Goal: Find specific page/section: Find specific page/section

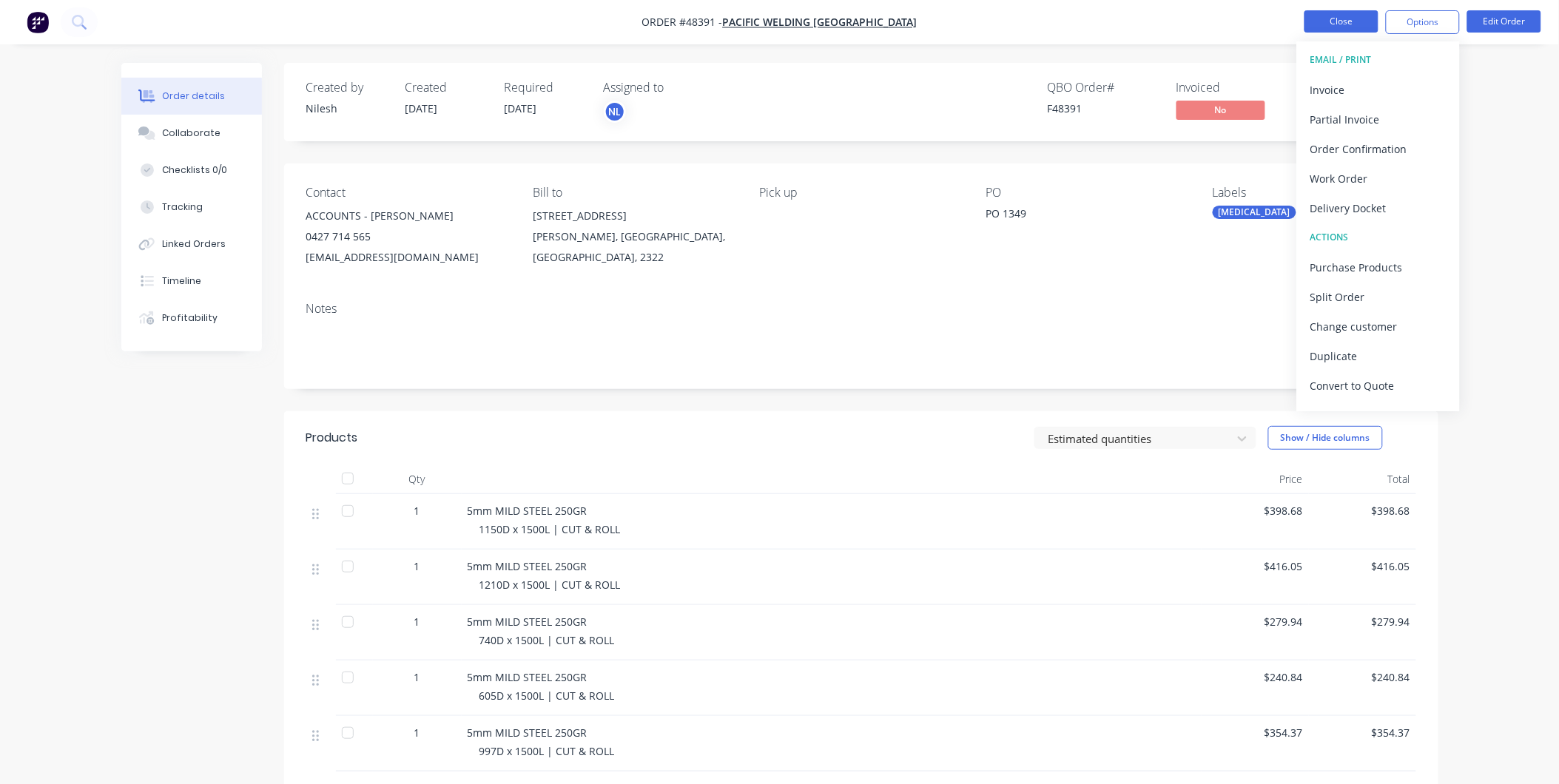
click at [1348, 22] on button "Close" at bounding box center [1341, 21] width 74 height 22
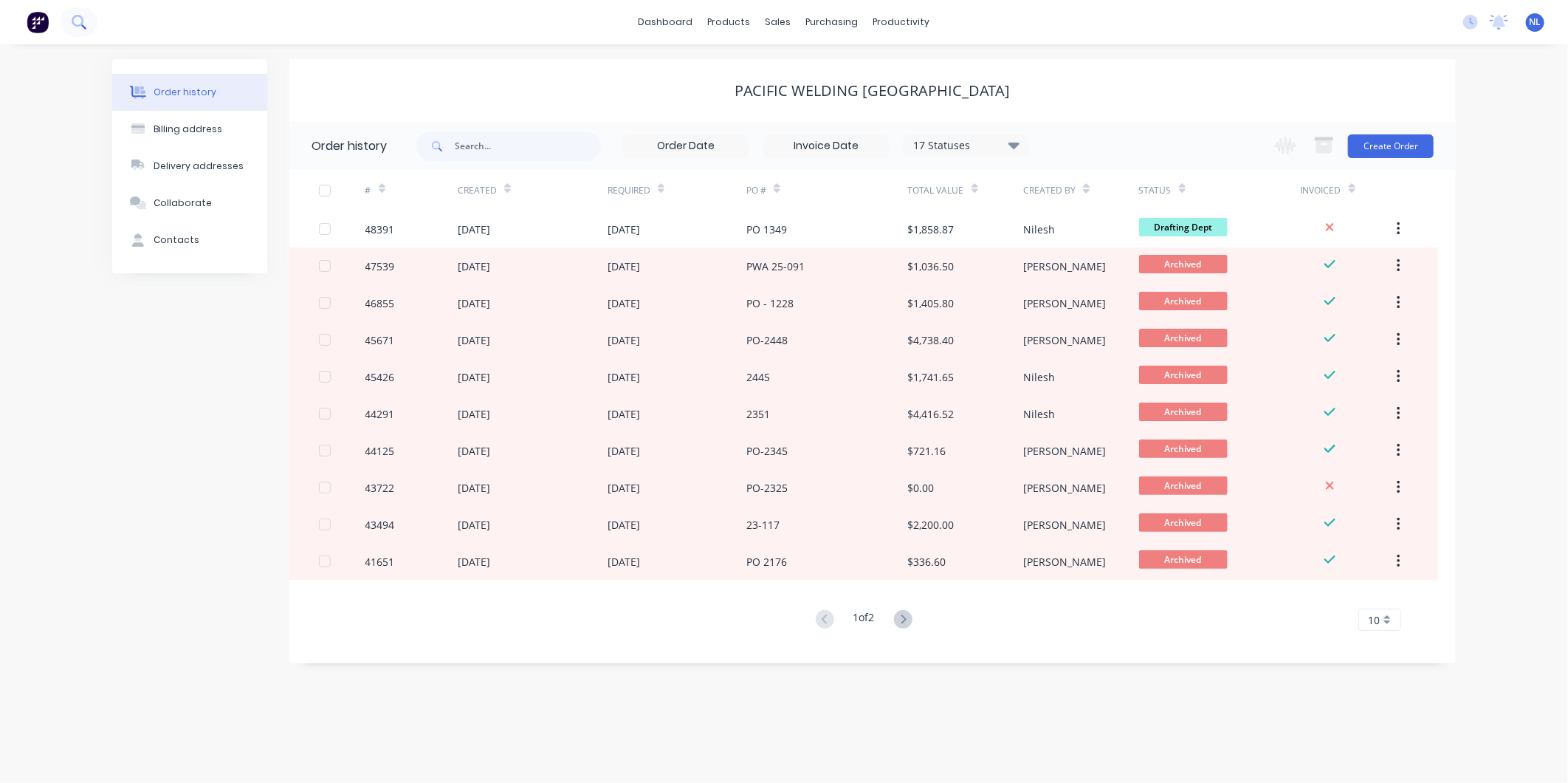
click at [80, 18] on icon at bounding box center [79, 21] width 14 height 14
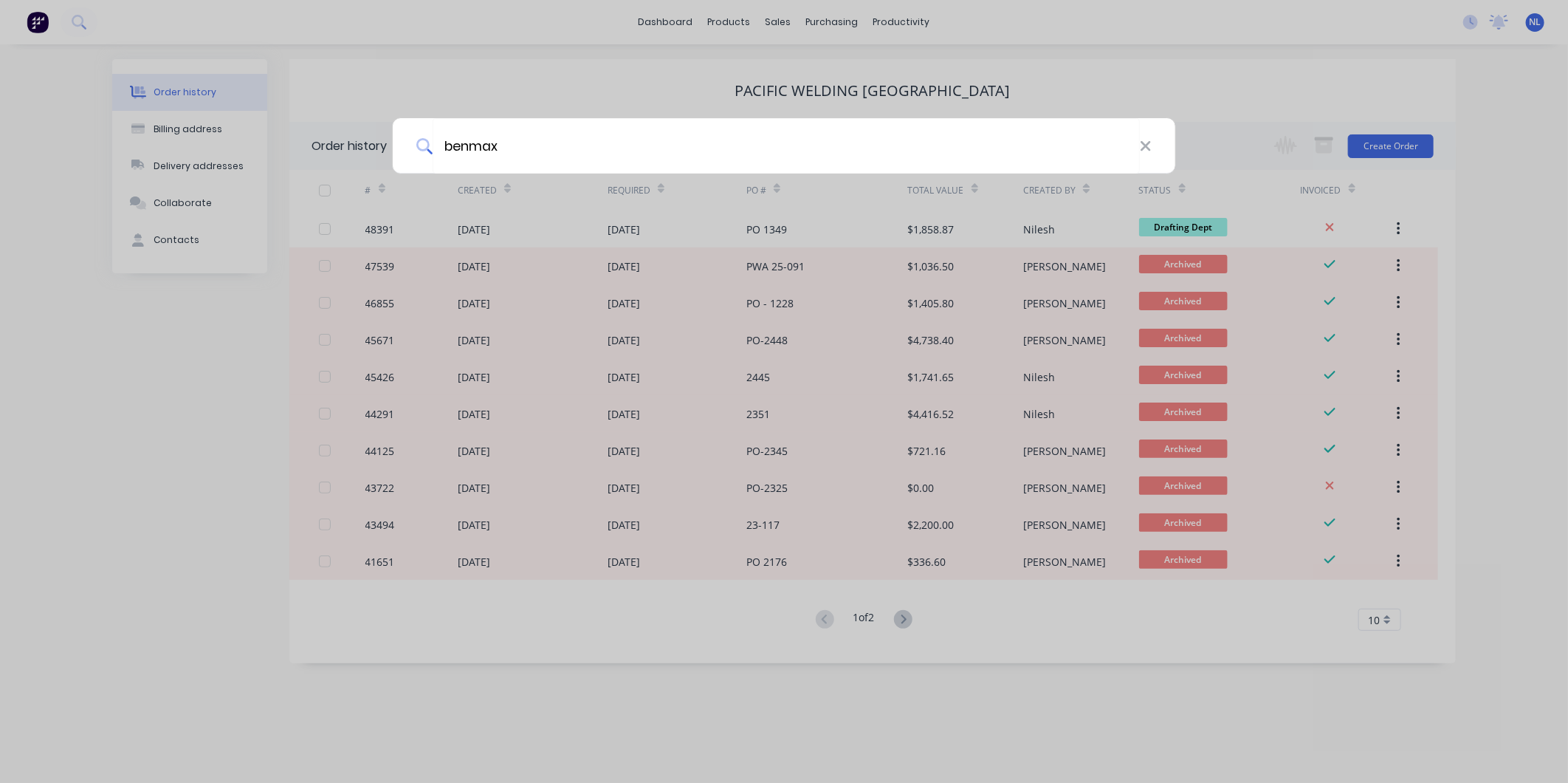
type input "benmax"
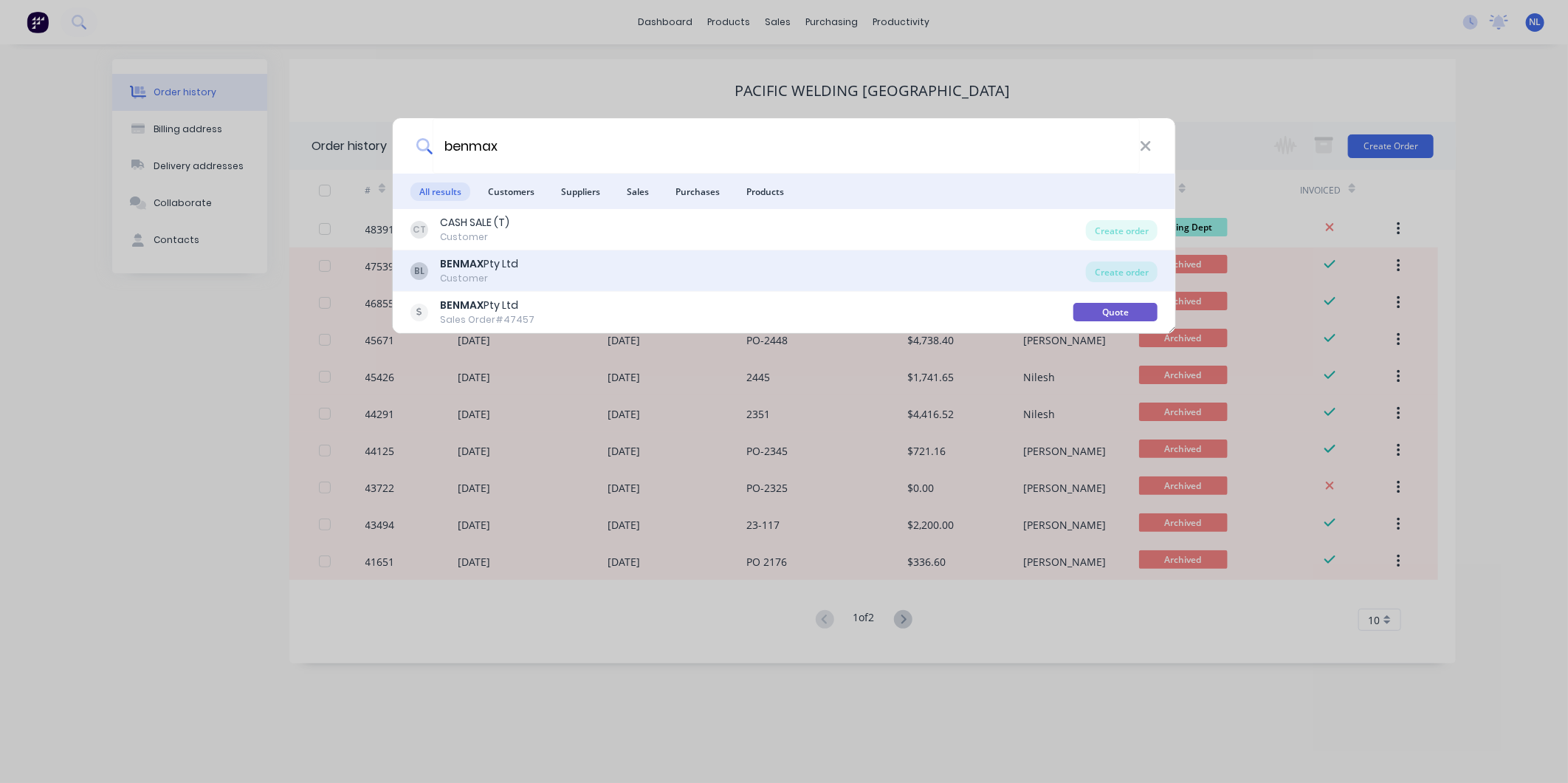
click at [595, 274] on div "BL BENMAX Pty Ltd Customer" at bounding box center [748, 271] width 676 height 29
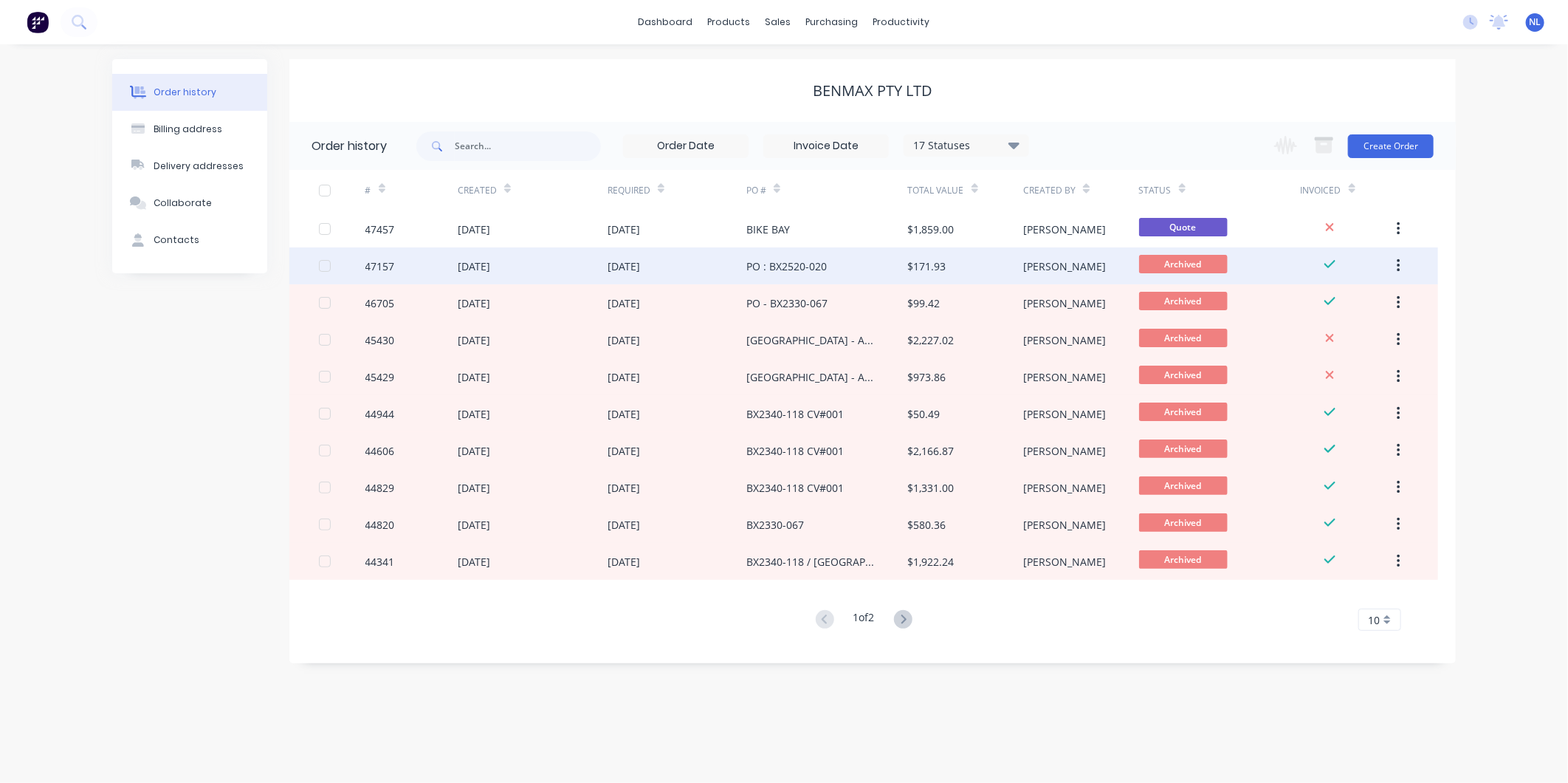
click at [839, 269] on div "PO : BX2520-020" at bounding box center [827, 266] width 162 height 37
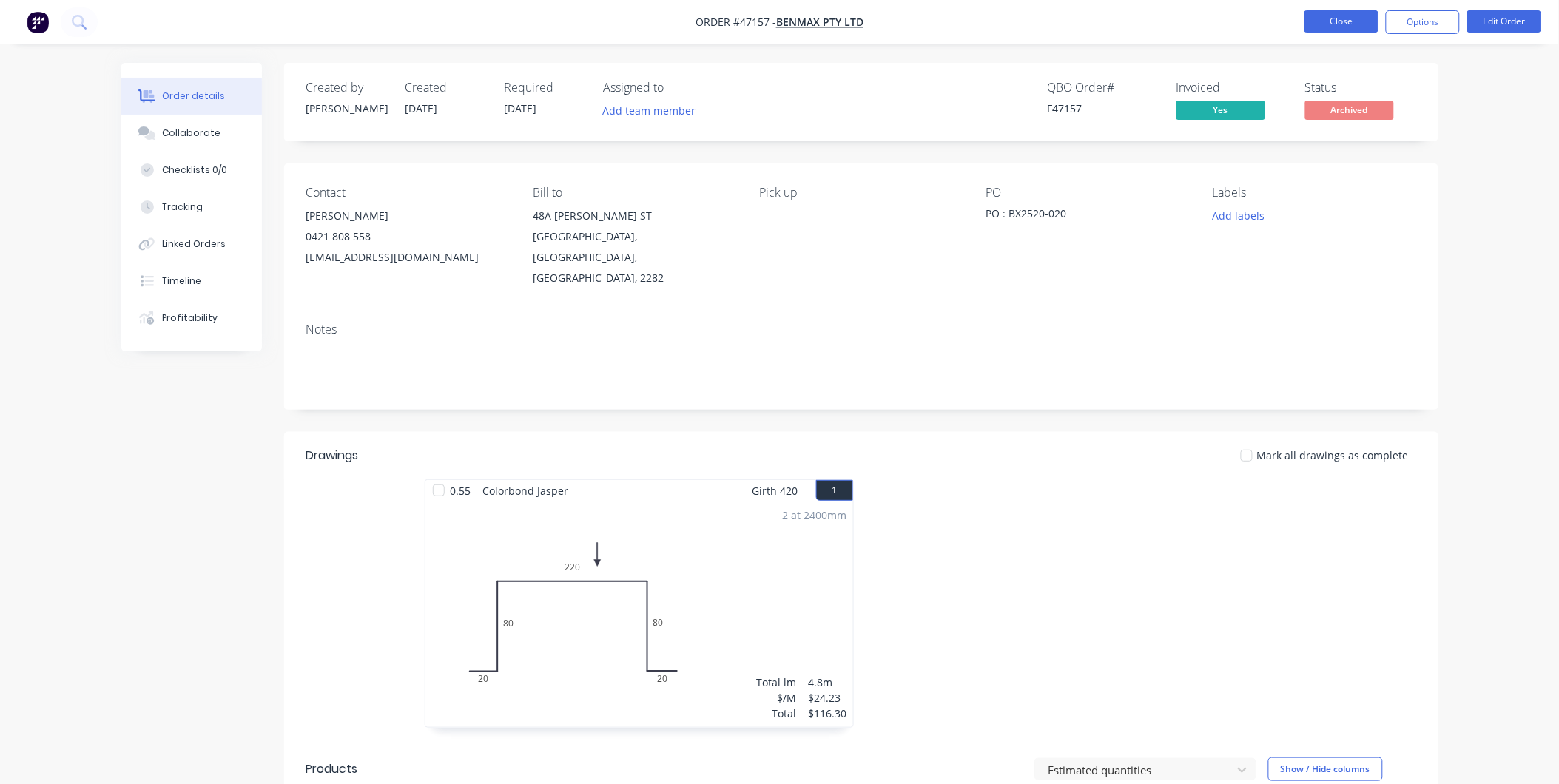
click at [1323, 24] on button "Close" at bounding box center [1341, 21] width 74 height 22
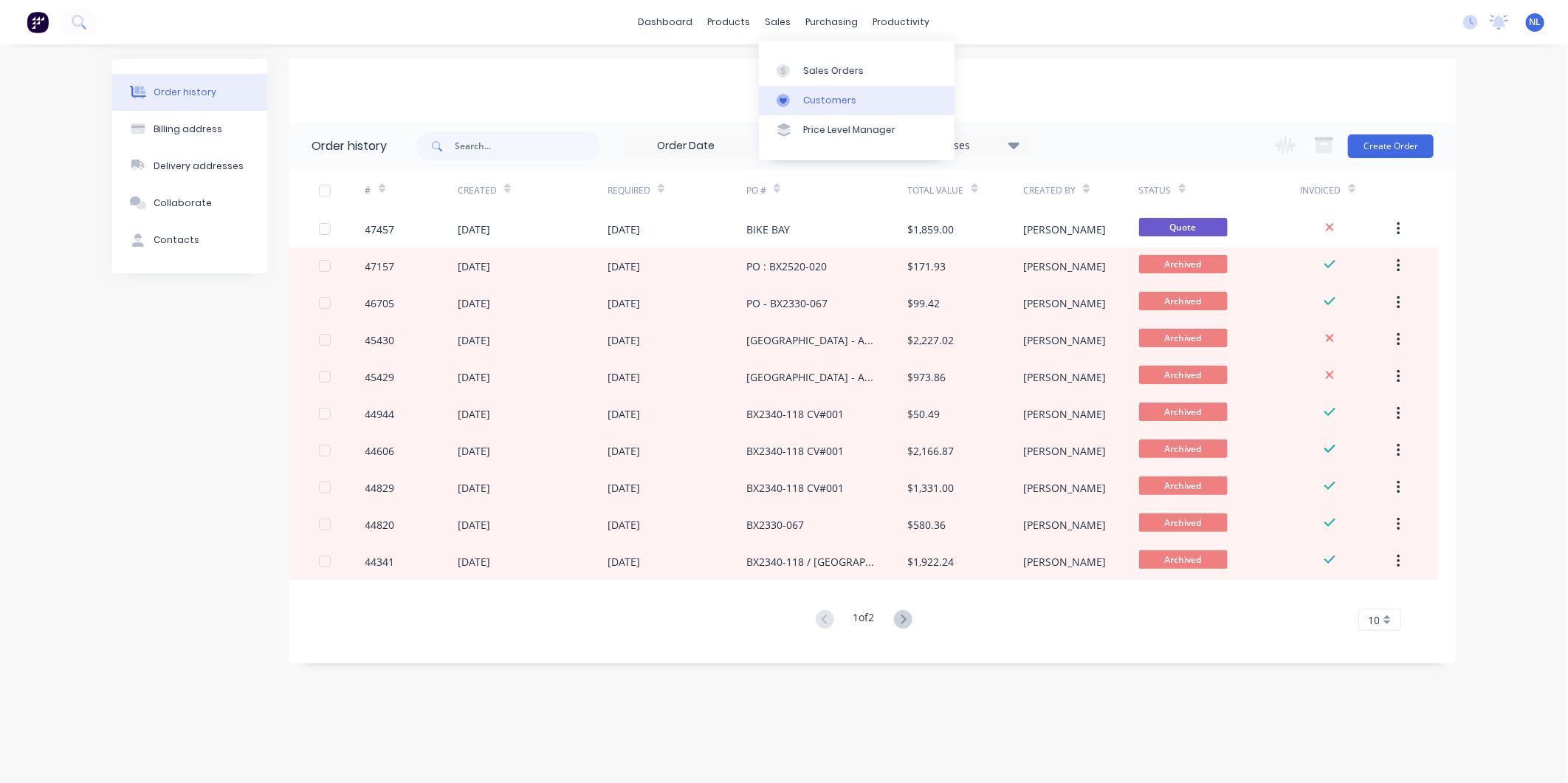
click at [810, 90] on link "Customers" at bounding box center [857, 100] width 196 height 30
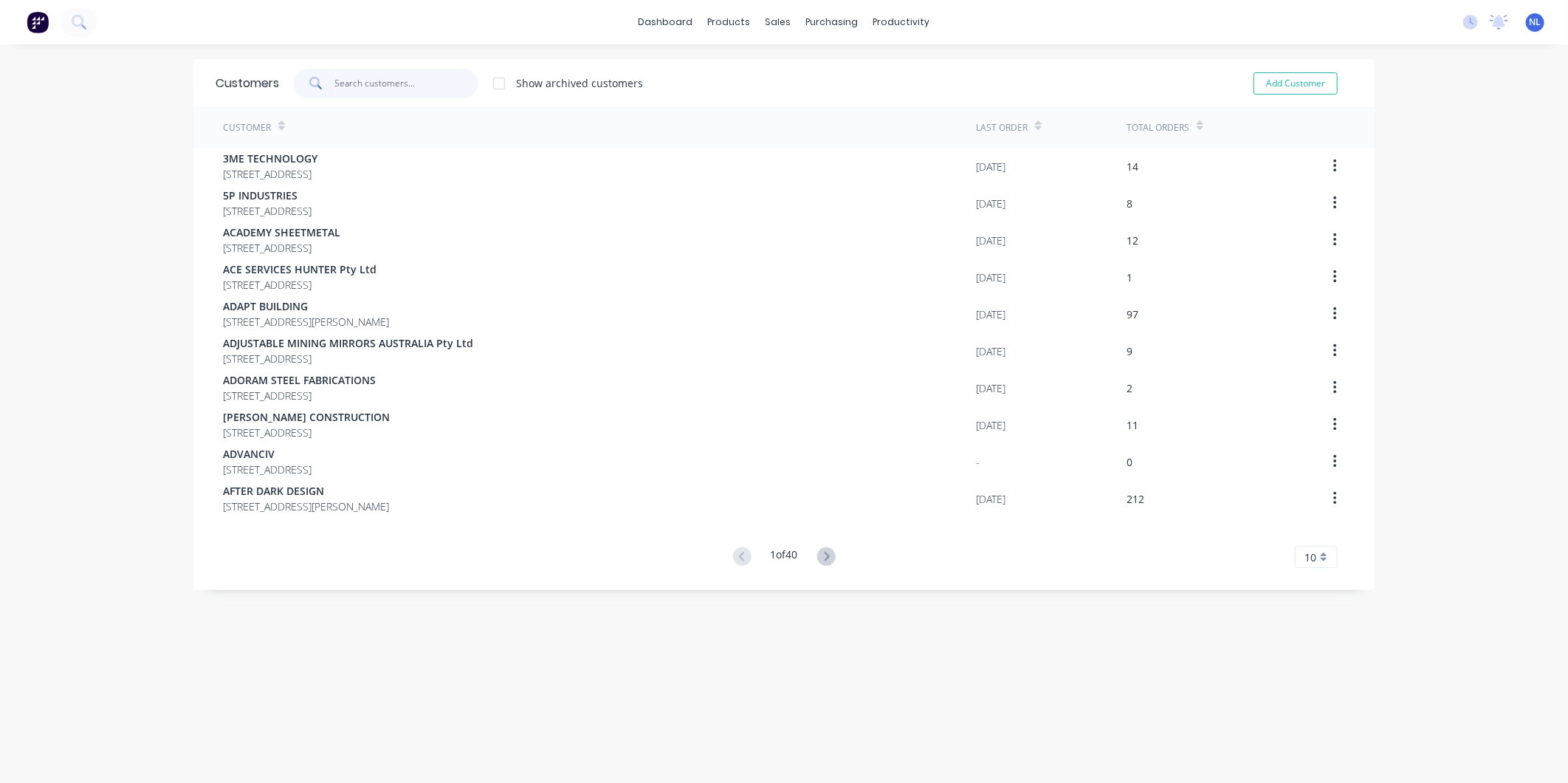
click at [346, 85] on input "text" at bounding box center [407, 83] width 144 height 30
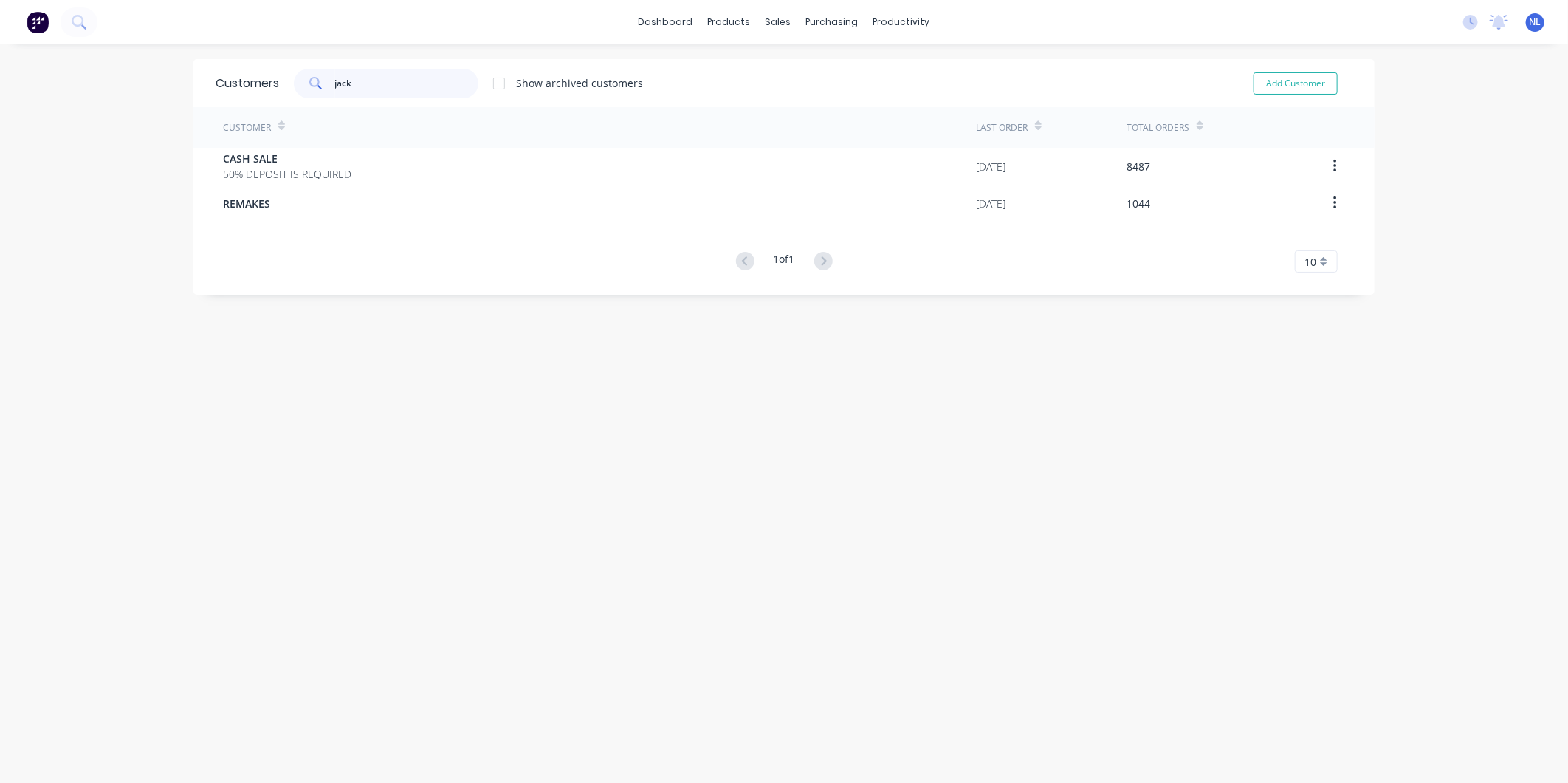
type input "[PERSON_NAME]"
drag, startPoint x: 399, startPoint y: 91, endPoint x: 304, endPoint y: 83, distance: 95.3
click at [304, 83] on div "[PERSON_NAME]" at bounding box center [385, 83] width 184 height 30
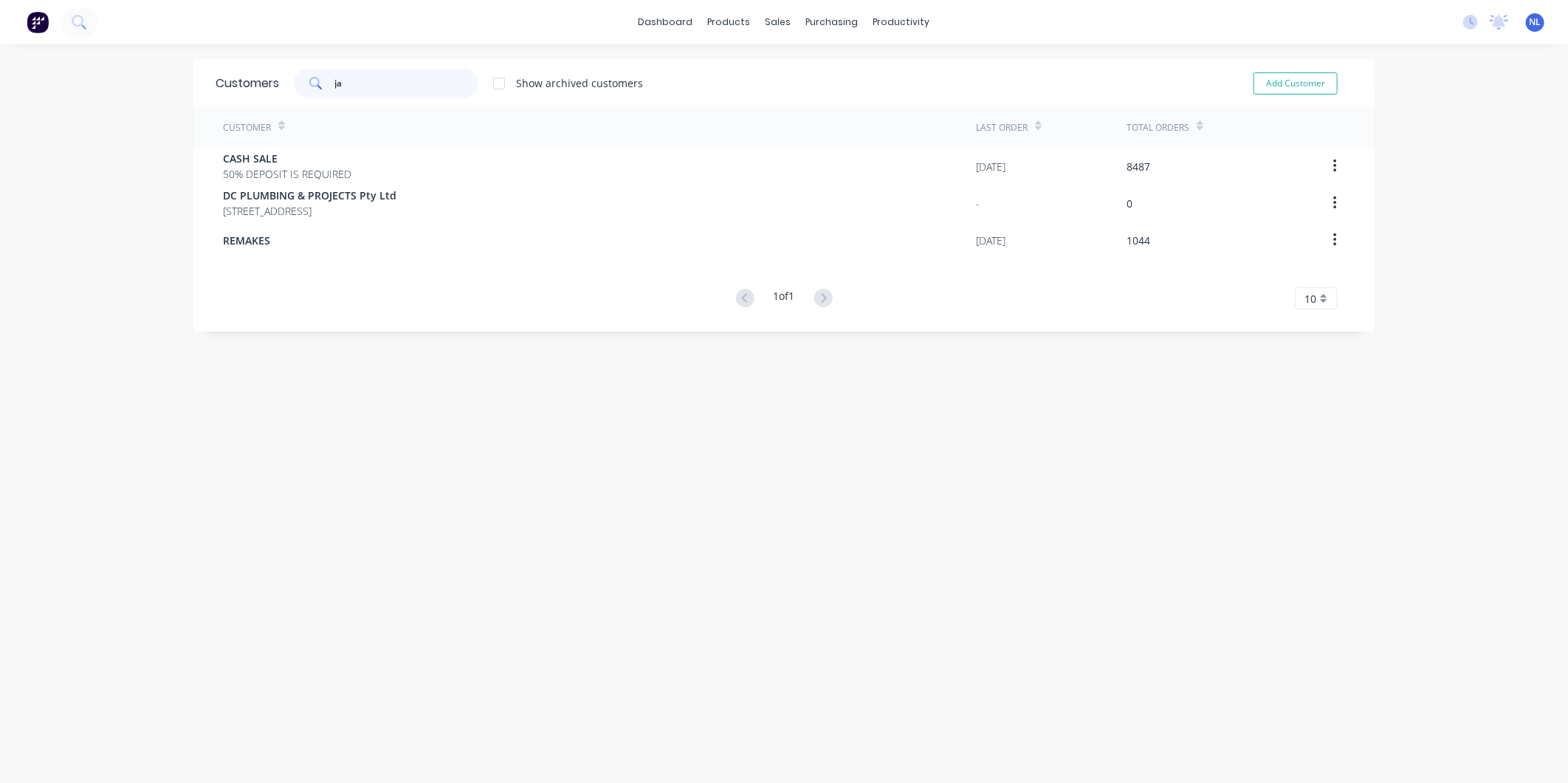
type input "j"
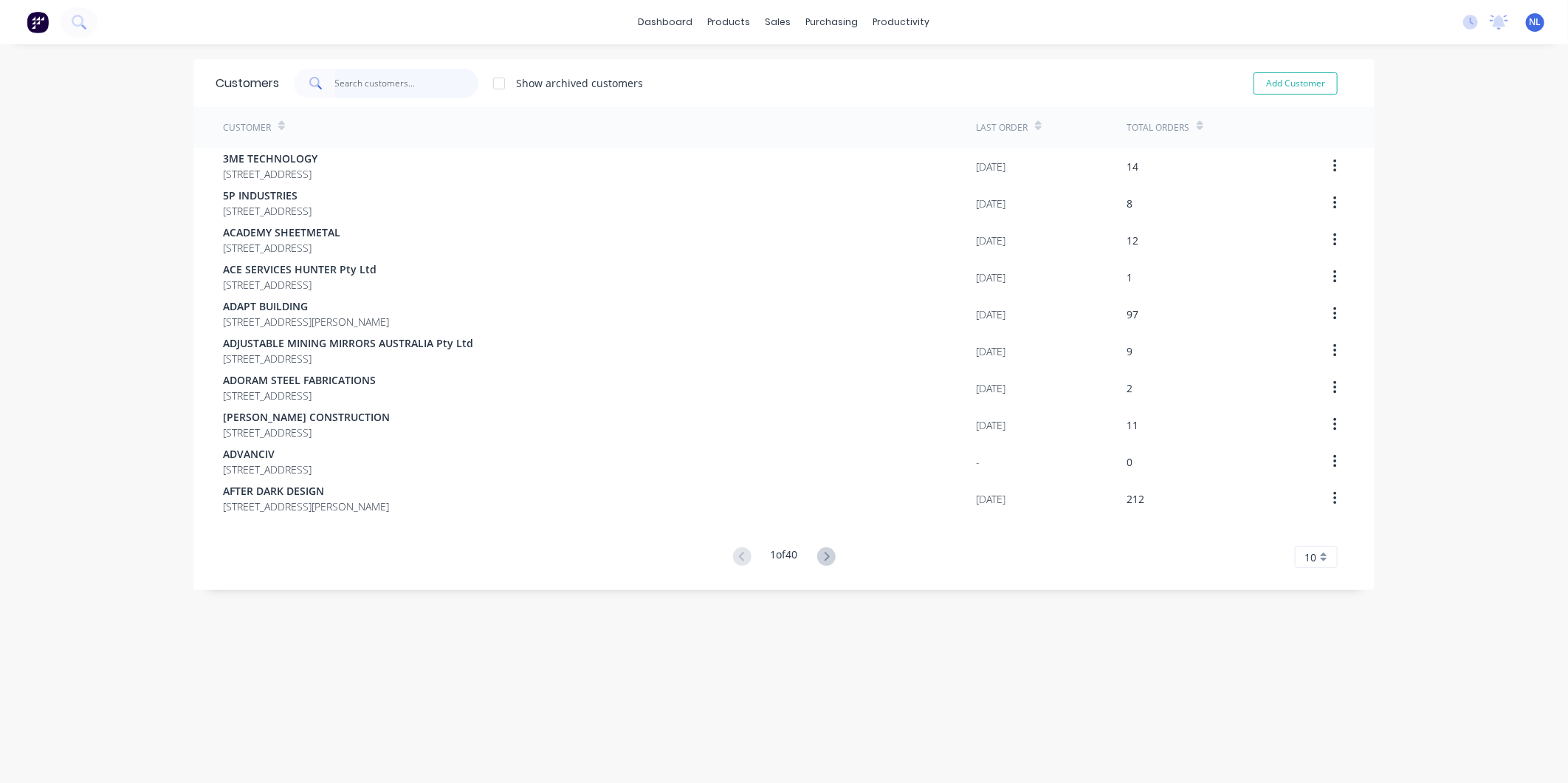
click at [420, 78] on input "text" at bounding box center [407, 83] width 144 height 30
